Goal: Information Seeking & Learning: Find specific fact

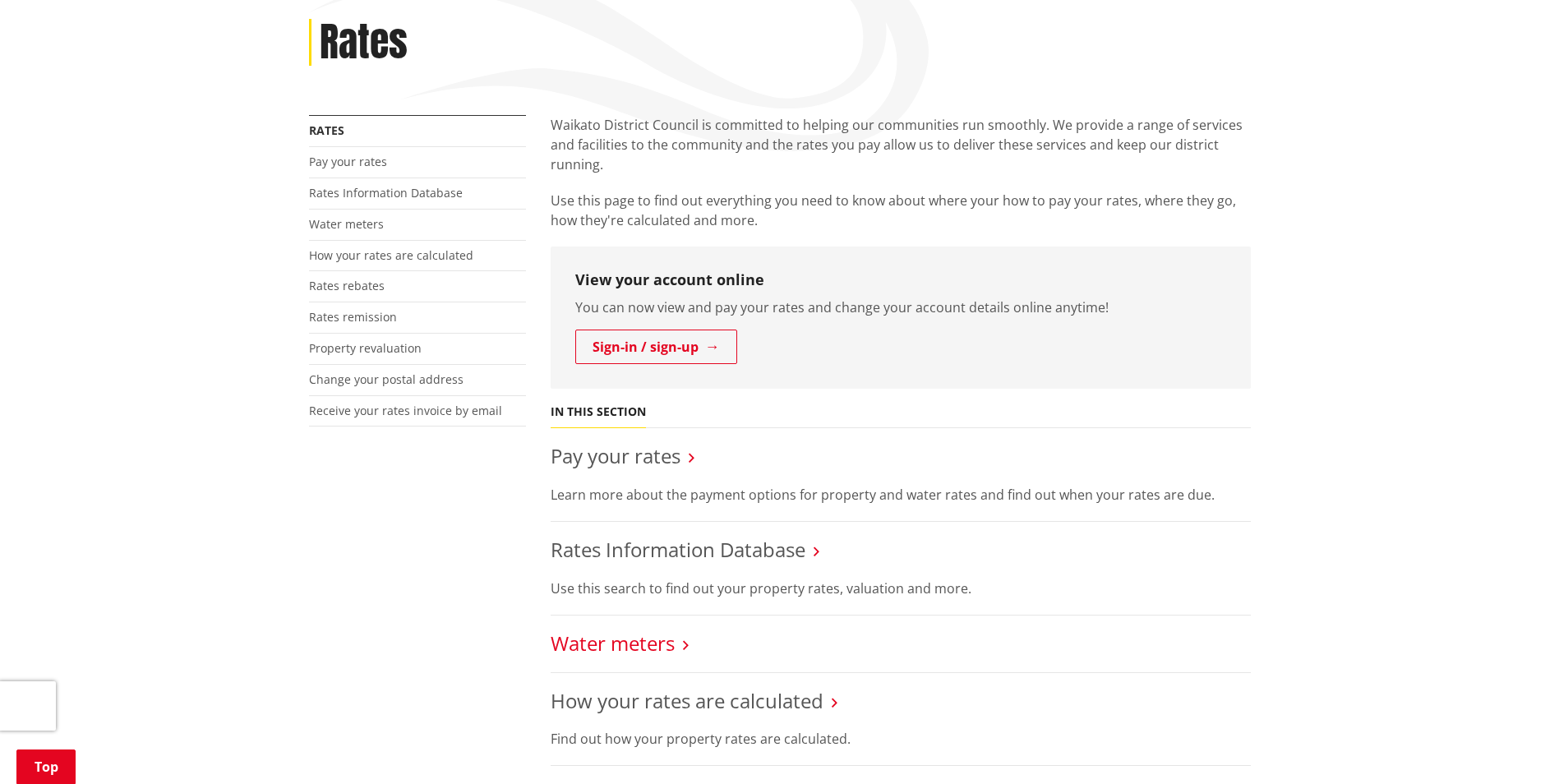
scroll to position [246, 0]
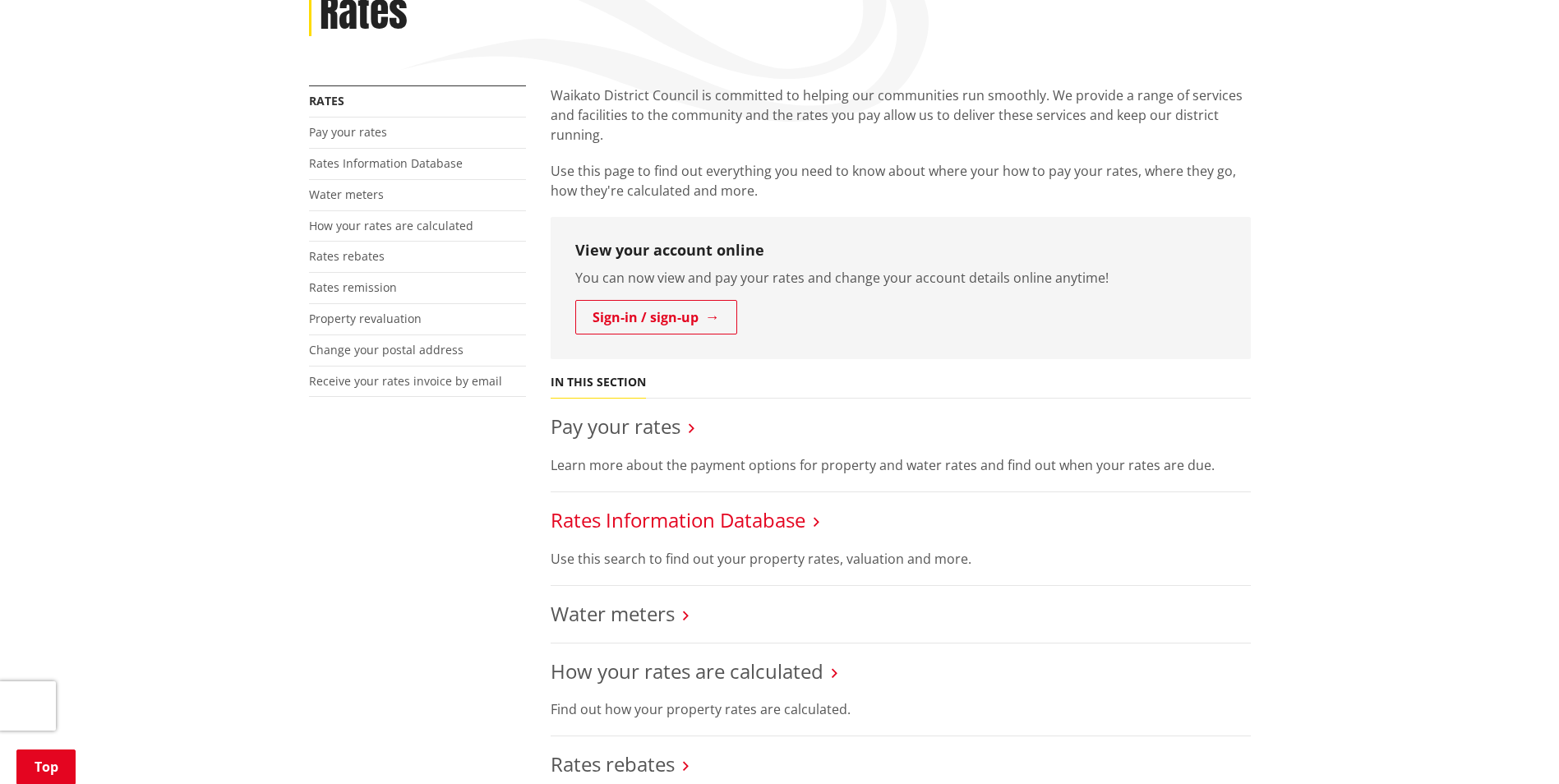
click at [671, 531] on link "Rates Information Database" at bounding box center [678, 519] width 255 height 27
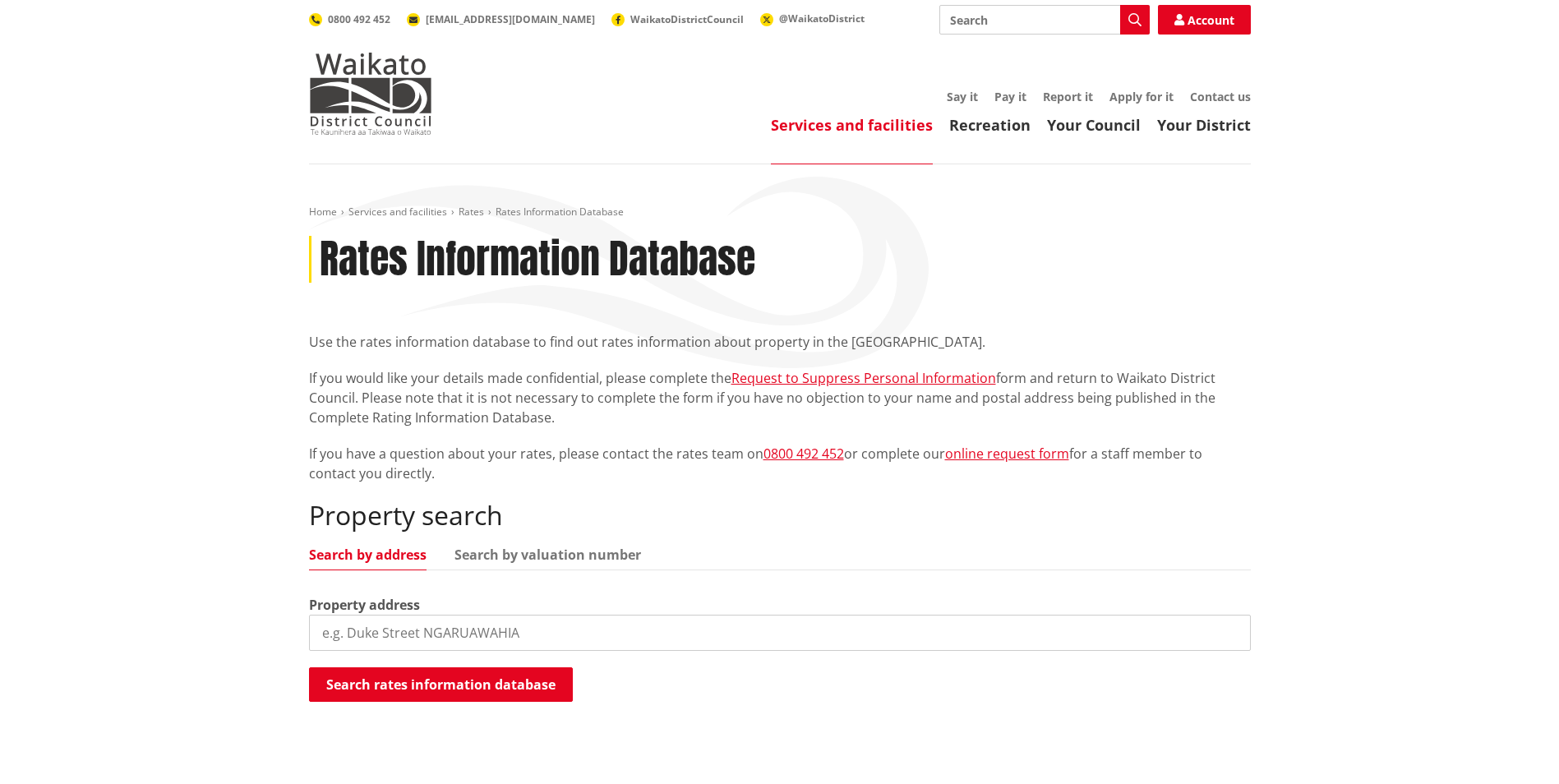
click at [559, 623] on input "search" at bounding box center [780, 632] width 942 height 36
type input "2253 State Highway 30"
click at [479, 679] on button "Search rates information database" at bounding box center [441, 684] width 264 height 35
